Goal: Task Accomplishment & Management: Manage account settings

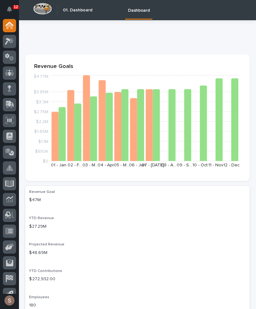
click at [9, 105] on icon at bounding box center [10, 104] width 8 height 6
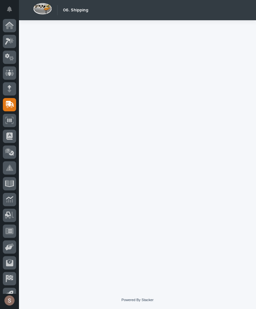
scroll to position [10, 0]
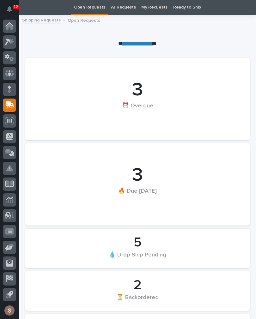
scroll to position [5, 0]
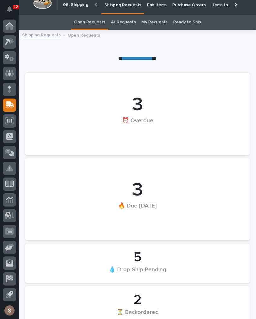
click at [157, 7] on p "Fab Items" at bounding box center [157, 1] width 20 height 13
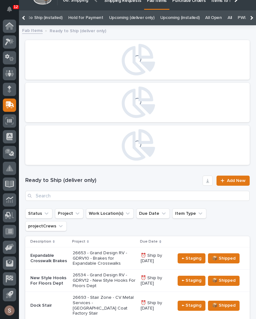
click at [228, 18] on link "All" at bounding box center [230, 17] width 4 height 15
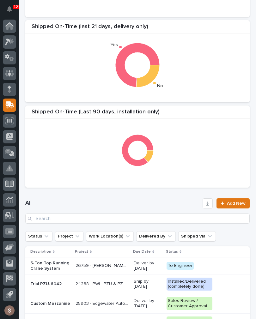
scroll to position [115, 0]
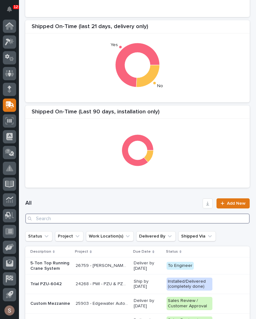
click at [98, 219] on input "Search" at bounding box center [137, 219] width 225 height 10
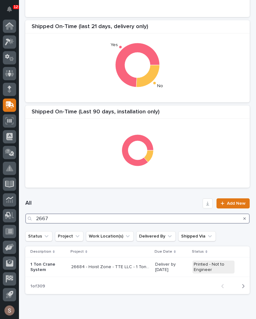
type input "26672"
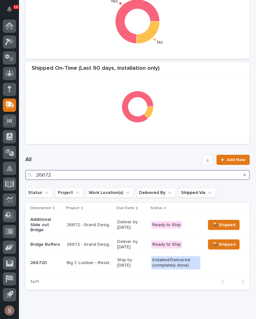
scroll to position [157, 0]
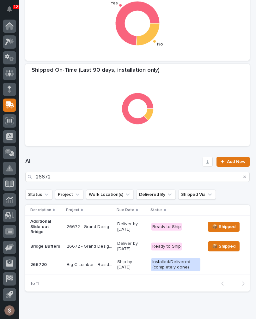
click at [85, 227] on p "26672 - Grand Design RV - GDRV7 - Slide Out Bridge" at bounding box center [90, 226] width 47 height 7
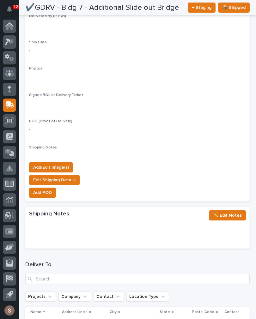
click at [67, 164] on span "Add/Edit Image(s)" at bounding box center [51, 168] width 36 height 8
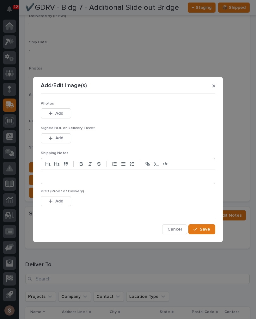
click at [67, 119] on button "Add" at bounding box center [56, 113] width 30 height 10
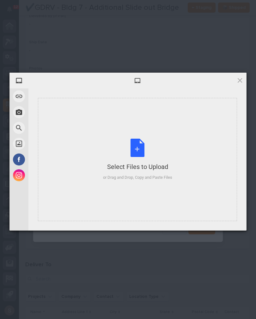
click at [137, 143] on div "Select Files to Upload or Drag and Drop, Copy and Paste Files" at bounding box center [137, 160] width 69 height 42
click at [158, 169] on div "Select Files to Upload" at bounding box center [137, 167] width 69 height 9
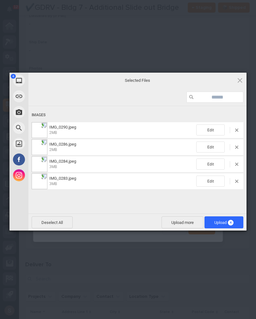
click at [185, 220] on span "Upload more" at bounding box center [183, 223] width 42 height 12
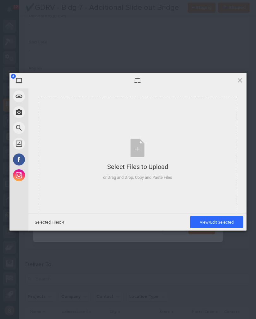
click at [151, 149] on div "Select Files to Upload or Drag and Drop, Copy and Paste Files" at bounding box center [137, 160] width 69 height 42
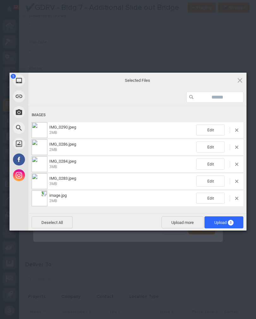
click at [237, 222] on span "Upload 5" at bounding box center [224, 223] width 39 height 12
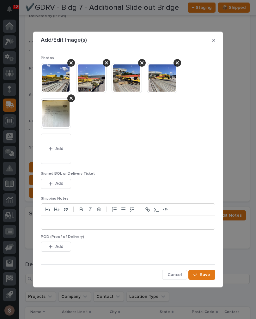
click at [209, 274] on span "Save" at bounding box center [205, 275] width 10 height 6
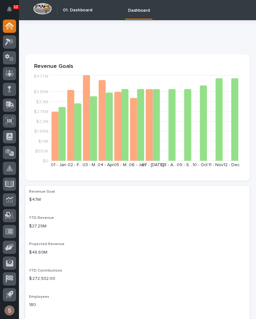
click at [11, 106] on icon at bounding box center [9, 105] width 9 height 7
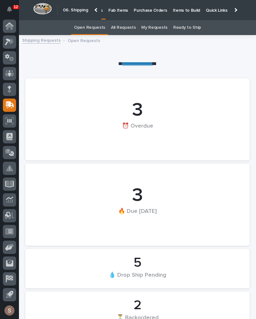
scroll to position [0, 35]
click at [122, 8] on p "Fab Items" at bounding box center [122, 6] width 20 height 13
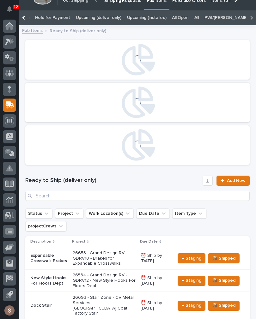
scroll to position [0, 110]
click at [195, 16] on link "All" at bounding box center [197, 17] width 4 height 15
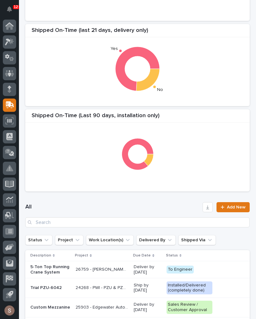
scroll to position [111, 0]
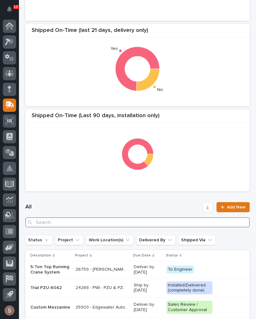
click at [103, 225] on input "Search" at bounding box center [137, 223] width 225 height 10
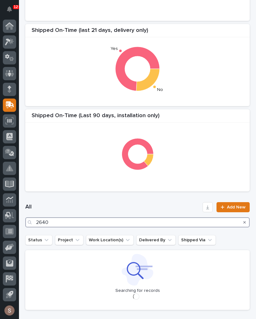
type input "26407"
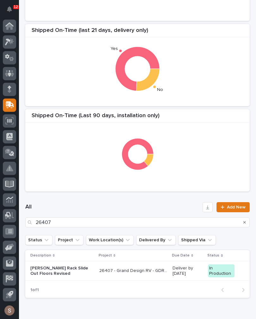
click at [99, 270] on p "26407 - Grand Design RV - GDRV6 - Custom [PERSON_NAME] Rack (Slide Out Rolls)" at bounding box center [134, 270] width 70 height 7
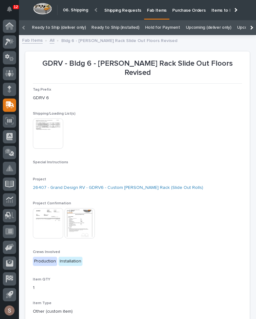
scroll to position [0, 0]
click at [47, 119] on img at bounding box center [48, 134] width 30 height 30
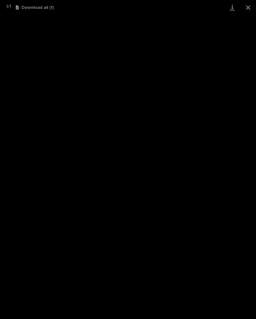
click at [234, 8] on link "Download" at bounding box center [233, 7] width 16 height 15
click at [244, 5] on button "Close gallery" at bounding box center [248, 7] width 16 height 15
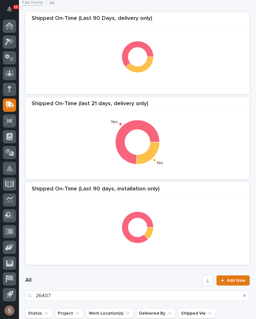
scroll to position [59, 0]
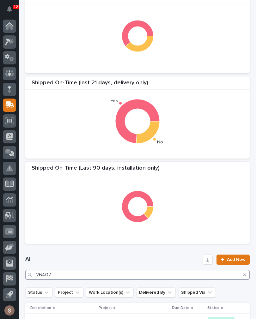
click at [109, 275] on input "26407" at bounding box center [137, 275] width 225 height 10
type input "26672"
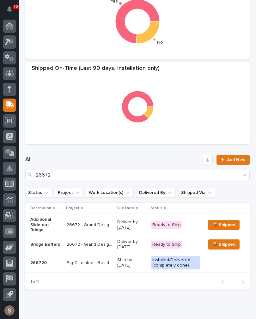
scroll to position [159, 0]
click at [55, 243] on p "Bridge Buffers" at bounding box center [45, 244] width 31 height 5
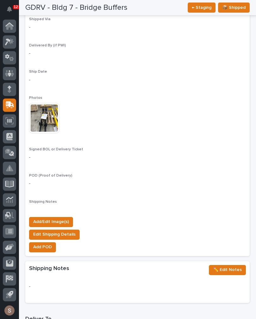
scroll to position [558, 0]
click at [62, 218] on span "Add/Edit Image(s)" at bounding box center [51, 222] width 36 height 8
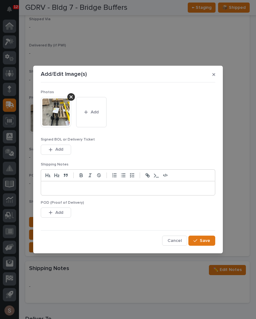
click at [65, 117] on img at bounding box center [56, 112] width 30 height 30
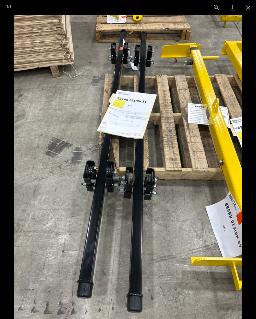
click at [246, 13] on button "Close gallery" at bounding box center [248, 7] width 16 height 15
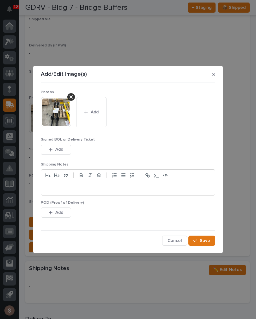
click at [102, 109] on button "Add" at bounding box center [91, 112] width 30 height 30
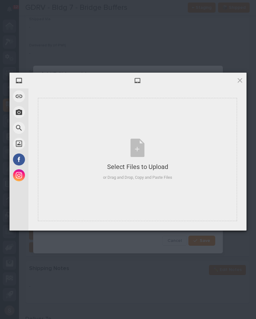
click at [134, 135] on div "Select Files to Upload or Drag and Drop, Copy and Paste Files" at bounding box center [137, 159] width 199 height 123
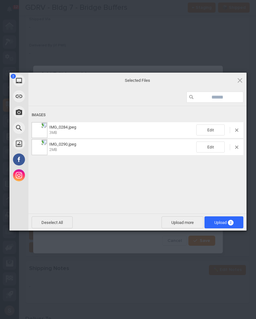
click at [186, 217] on span "Upload more" at bounding box center [183, 223] width 42 height 12
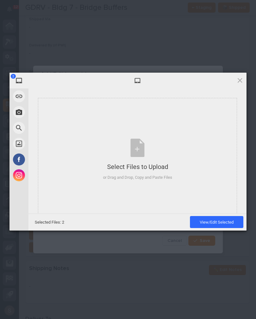
click at [157, 166] on div "Select Files to Upload" at bounding box center [137, 167] width 69 height 9
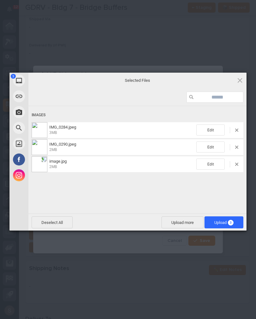
click at [231, 221] on span "3" at bounding box center [231, 223] width 6 height 6
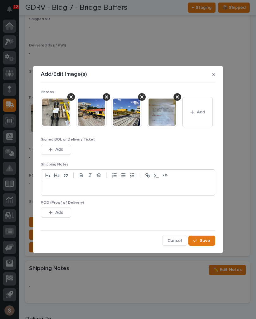
click at [212, 242] on button "Save" at bounding box center [201, 241] width 27 height 10
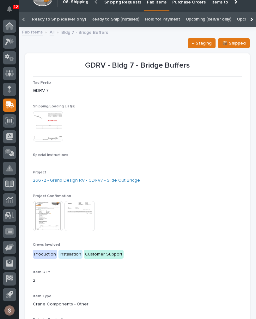
scroll to position [6, 0]
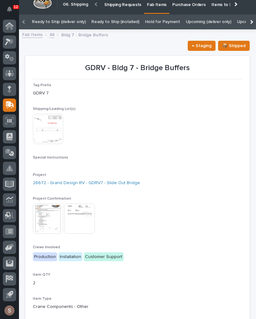
click at [158, 10] on link "Fab Items" at bounding box center [156, 3] width 25 height 19
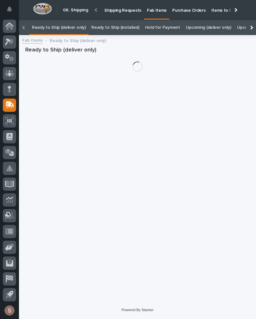
scroll to position [0, -45]
click at [157, 10] on link "Fab Items" at bounding box center [156, 9] width 25 height 19
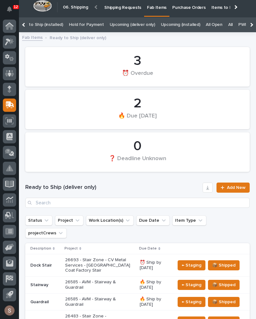
scroll to position [0, 78]
click at [227, 26] on link "All" at bounding box center [229, 24] width 4 height 15
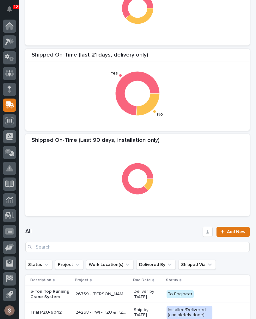
scroll to position [88, 0]
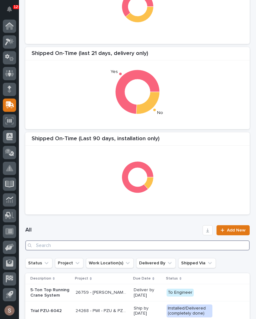
click at [111, 243] on input "Search" at bounding box center [137, 246] width 225 height 10
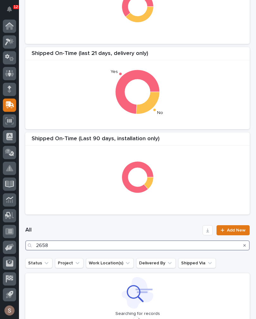
type input "26585"
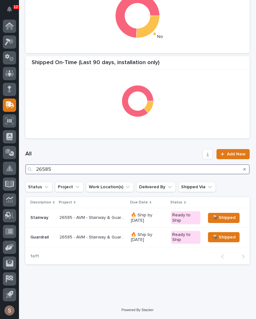
scroll to position [159, 0]
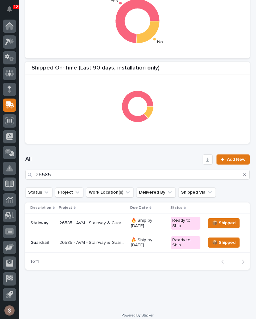
click at [99, 225] on p "26585 - AVM - Stairway & Guardrail" at bounding box center [93, 222] width 68 height 7
